Goal: Task Accomplishment & Management: Manage account settings

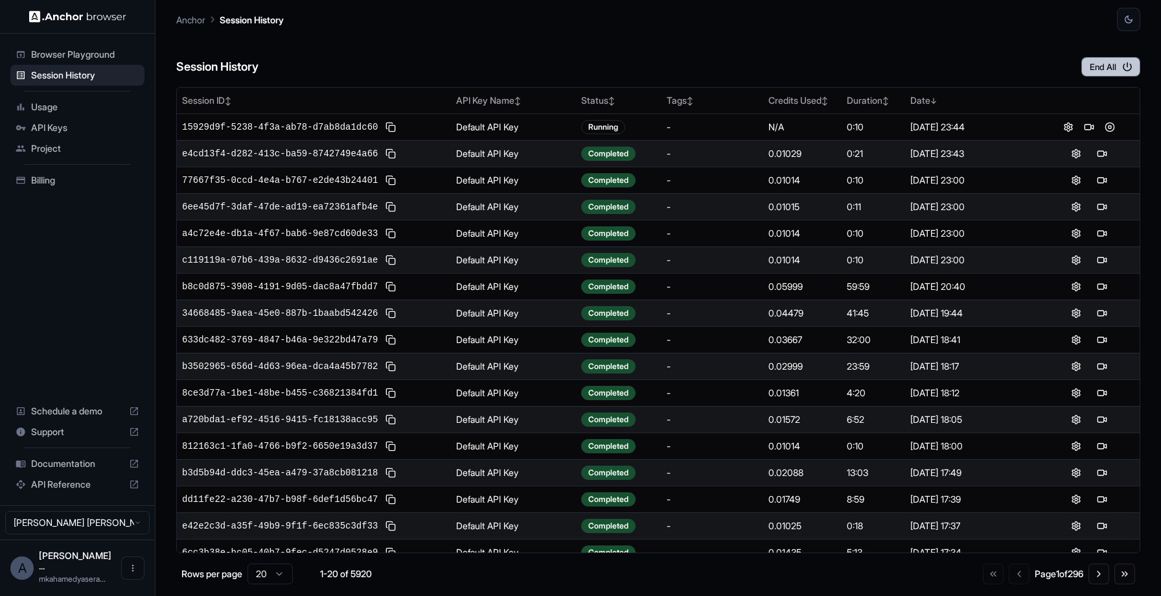
click at [1123, 68] on icon "button" at bounding box center [1128, 67] width 12 height 12
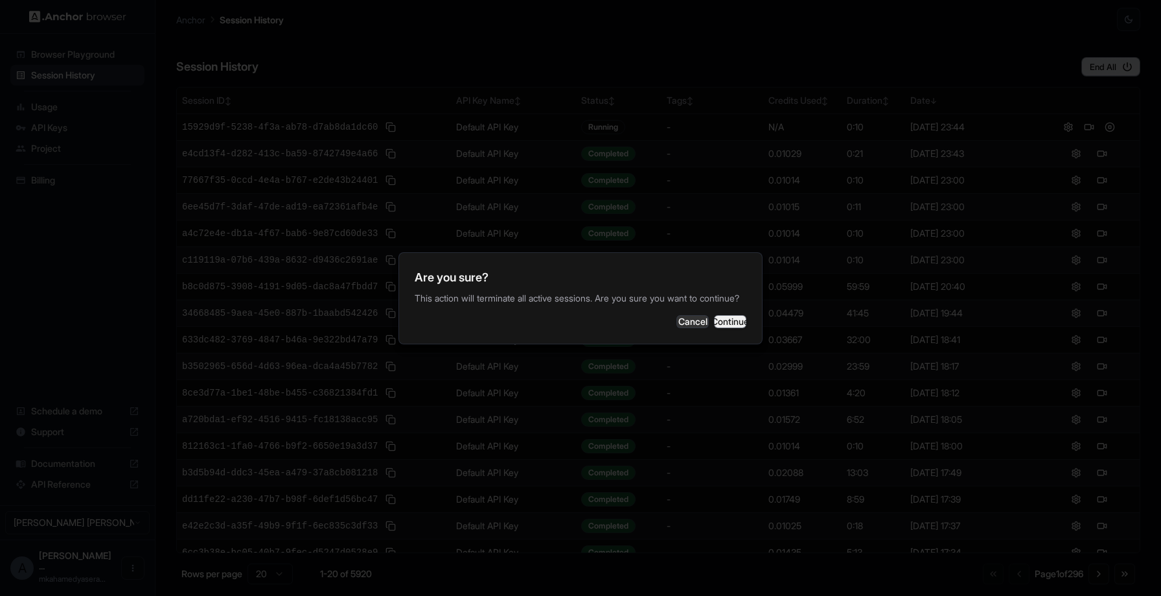
click at [727, 328] on button "Continue" at bounding box center [730, 321] width 32 height 13
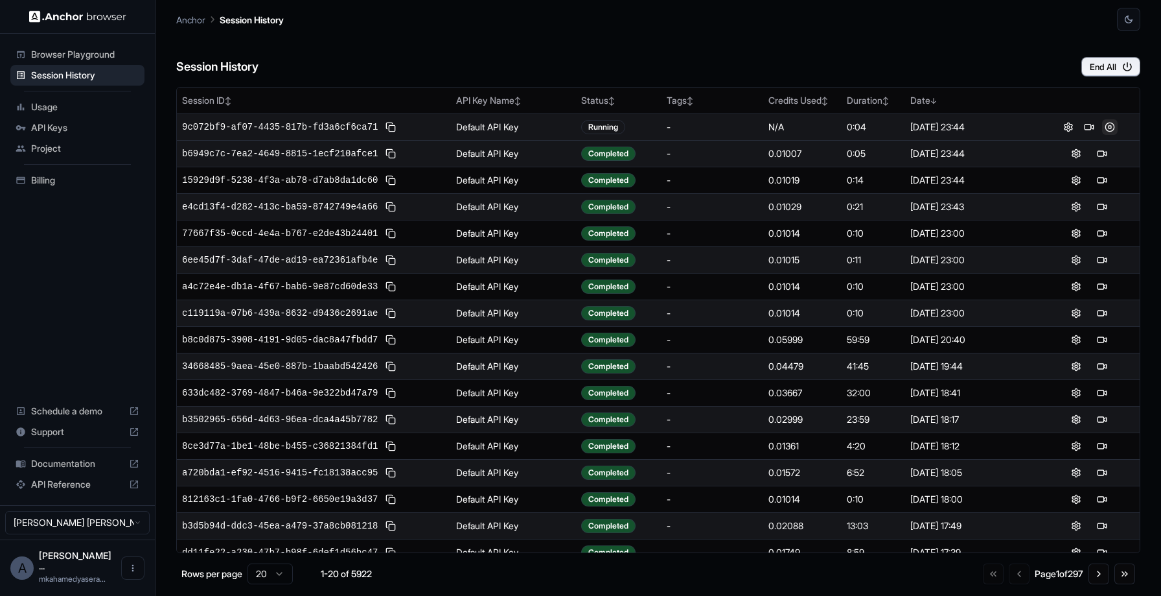
click at [1102, 128] on button at bounding box center [1110, 127] width 16 height 16
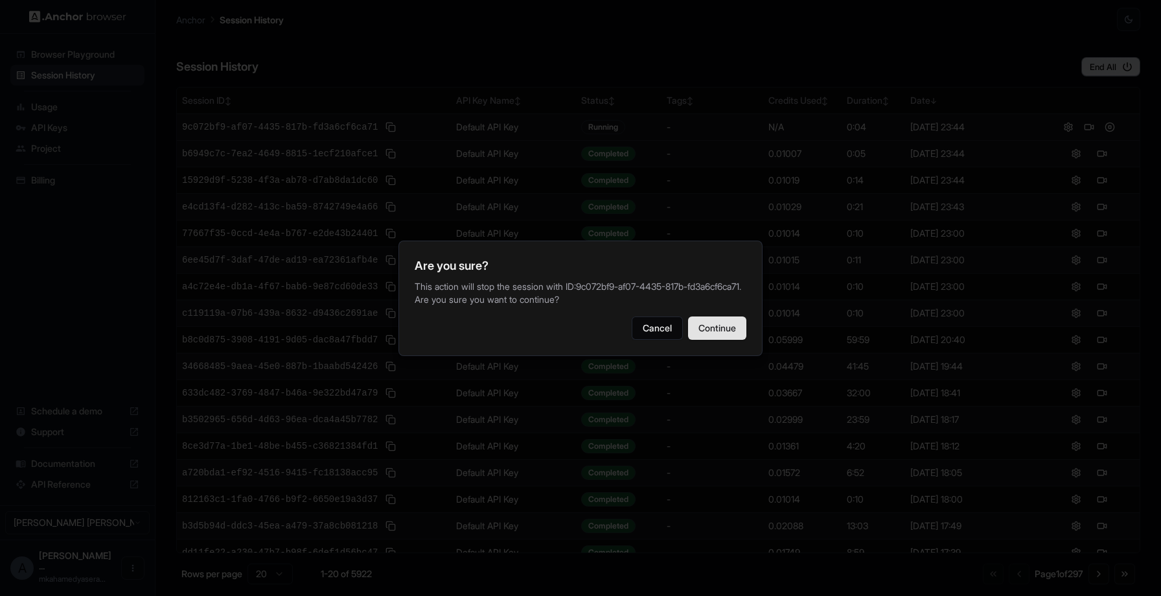
click at [721, 333] on button "Continue" at bounding box center [717, 327] width 58 height 23
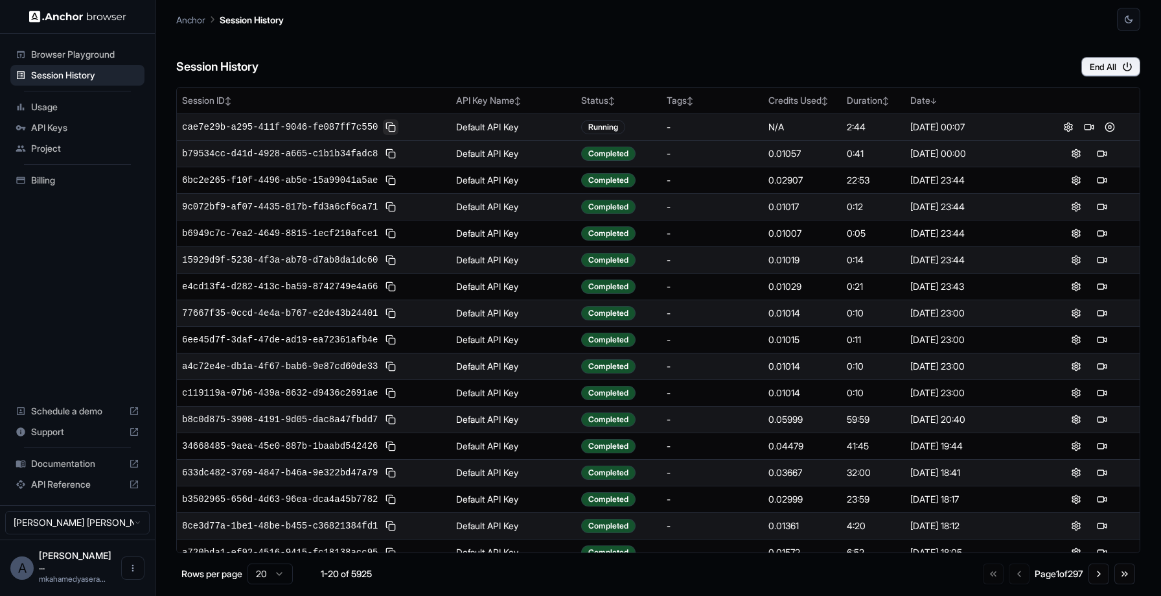
click at [391, 122] on button at bounding box center [391, 127] width 16 height 16
click at [1082, 130] on button at bounding box center [1090, 127] width 16 height 16
click at [388, 128] on button at bounding box center [391, 127] width 16 height 16
click at [390, 126] on button at bounding box center [391, 127] width 16 height 16
click at [394, 130] on button at bounding box center [391, 127] width 16 height 16
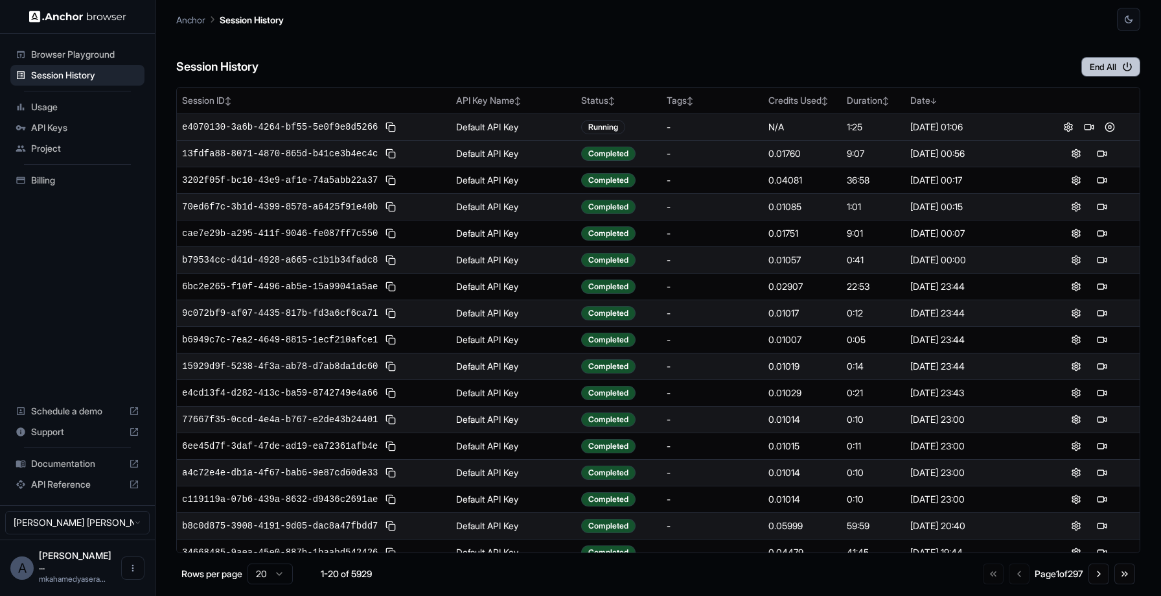
click at [1110, 67] on button "End All" at bounding box center [1111, 66] width 59 height 19
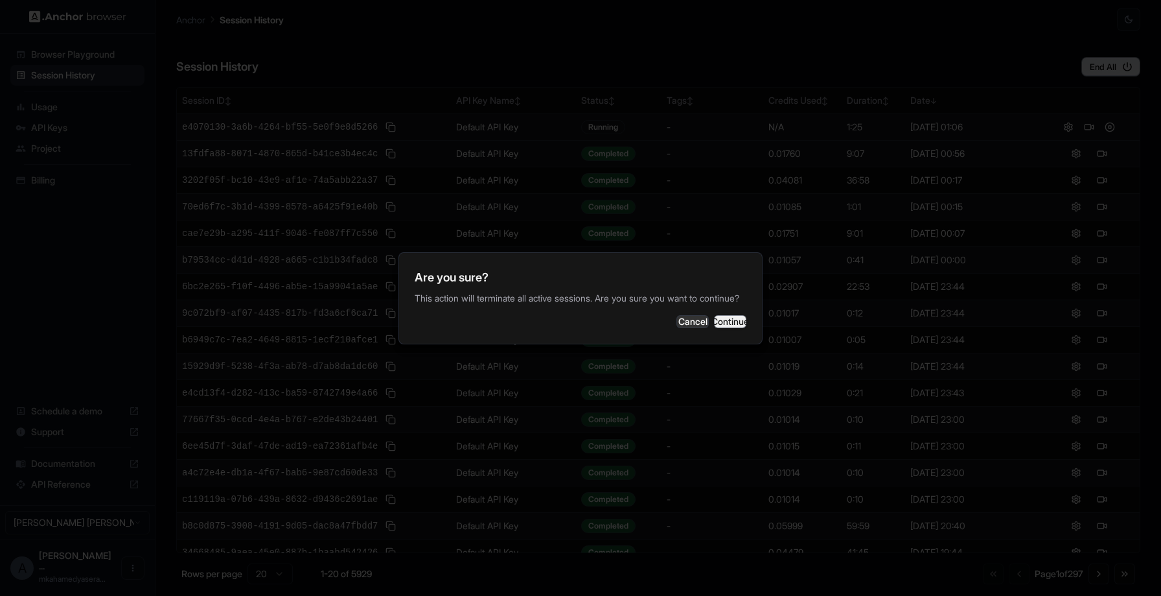
click at [716, 325] on button "Continue" at bounding box center [730, 321] width 32 height 13
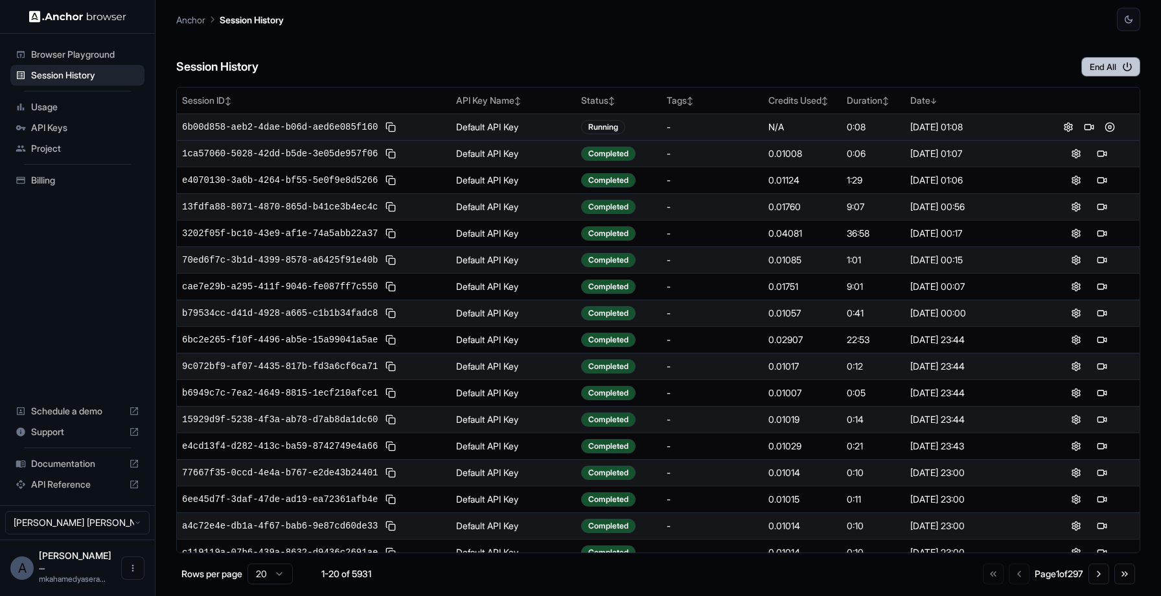
click at [1104, 73] on button "End All" at bounding box center [1111, 66] width 59 height 19
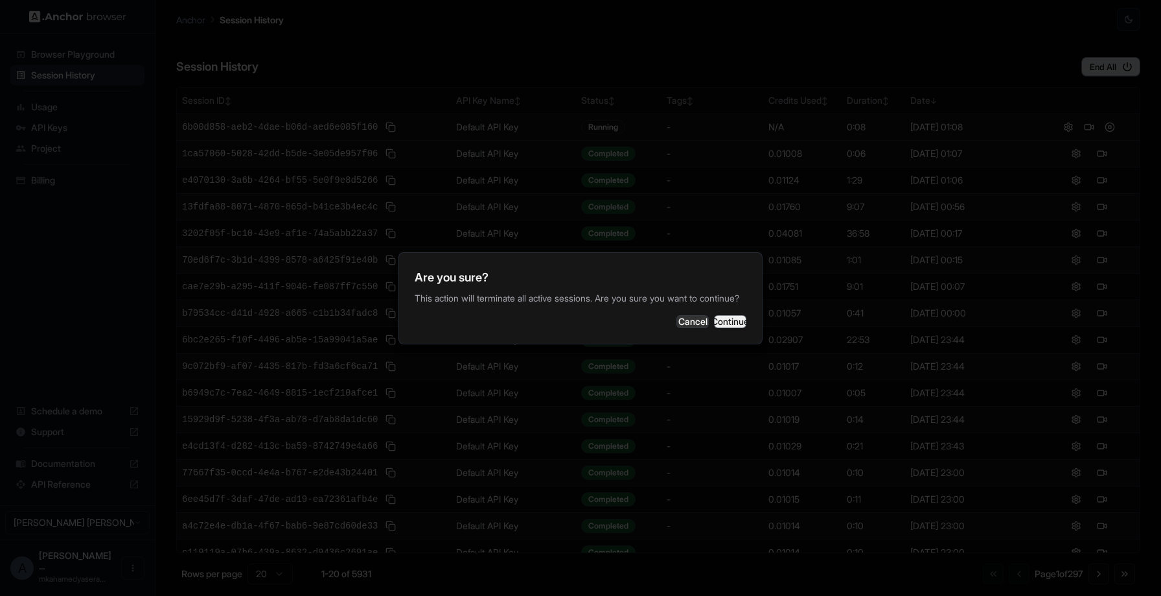
click at [721, 328] on button "Continue" at bounding box center [730, 321] width 32 height 13
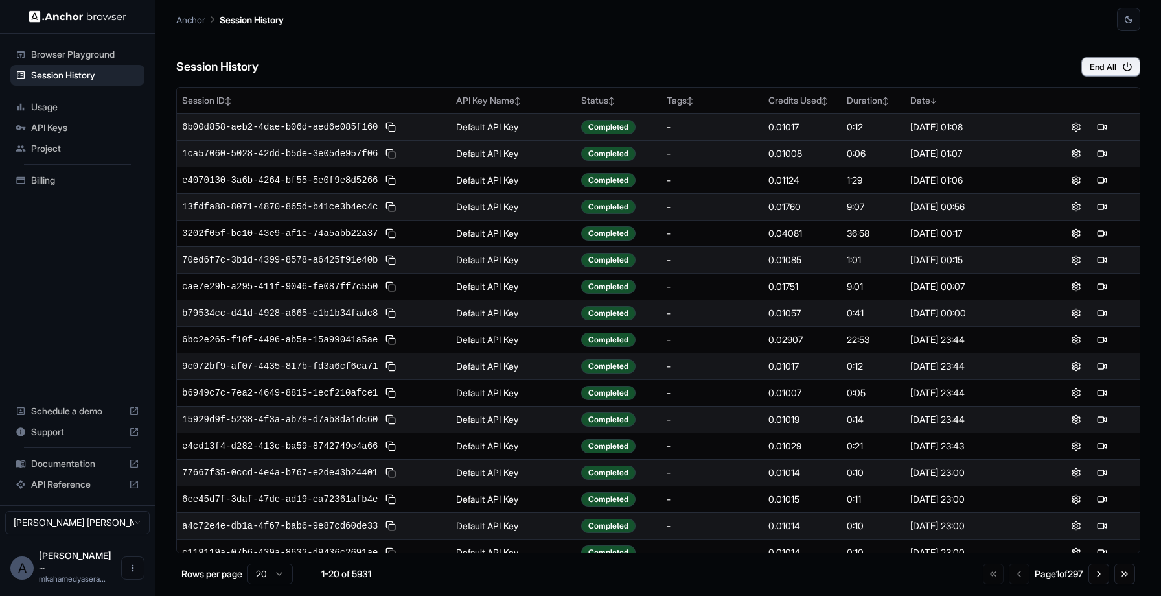
click at [51, 180] on span "Billing" at bounding box center [85, 180] width 108 height 13
